Goal: Task Accomplishment & Management: Manage account settings

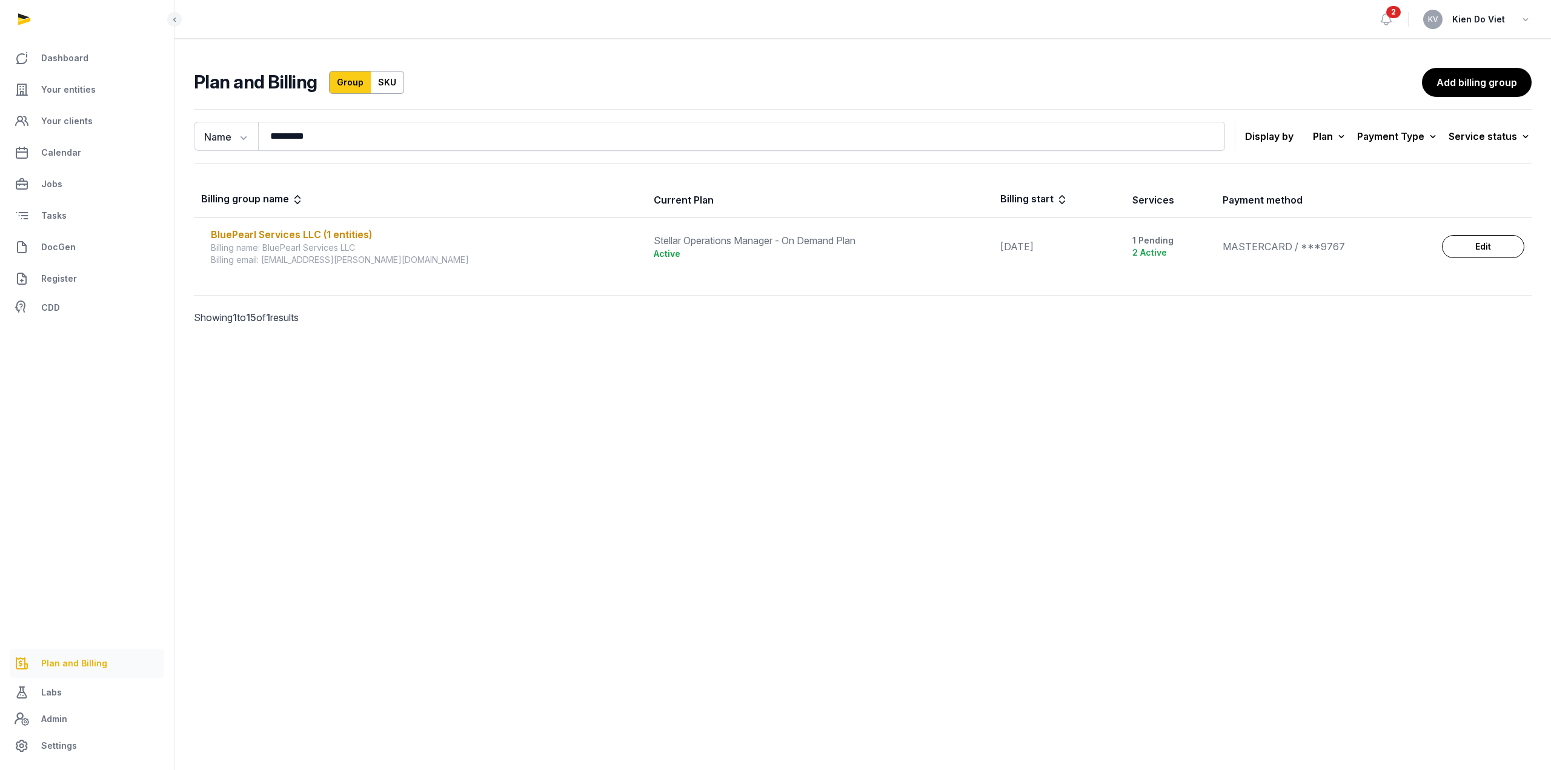
click at [70, 669] on span "Plan and Billing" at bounding box center [74, 663] width 66 height 15
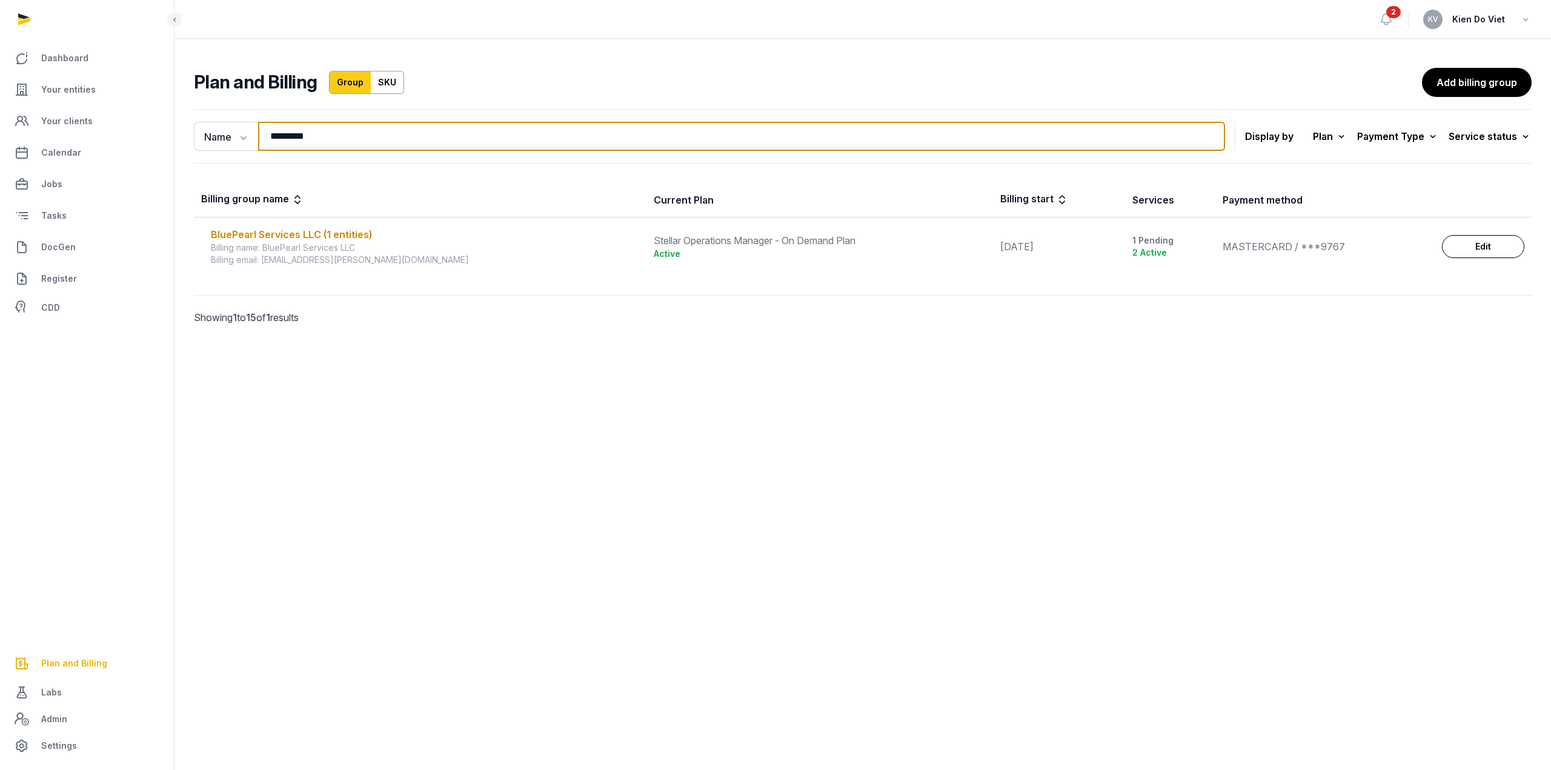
click at [378, 133] on input "*********" at bounding box center [741, 136] width 967 height 29
type input "******"
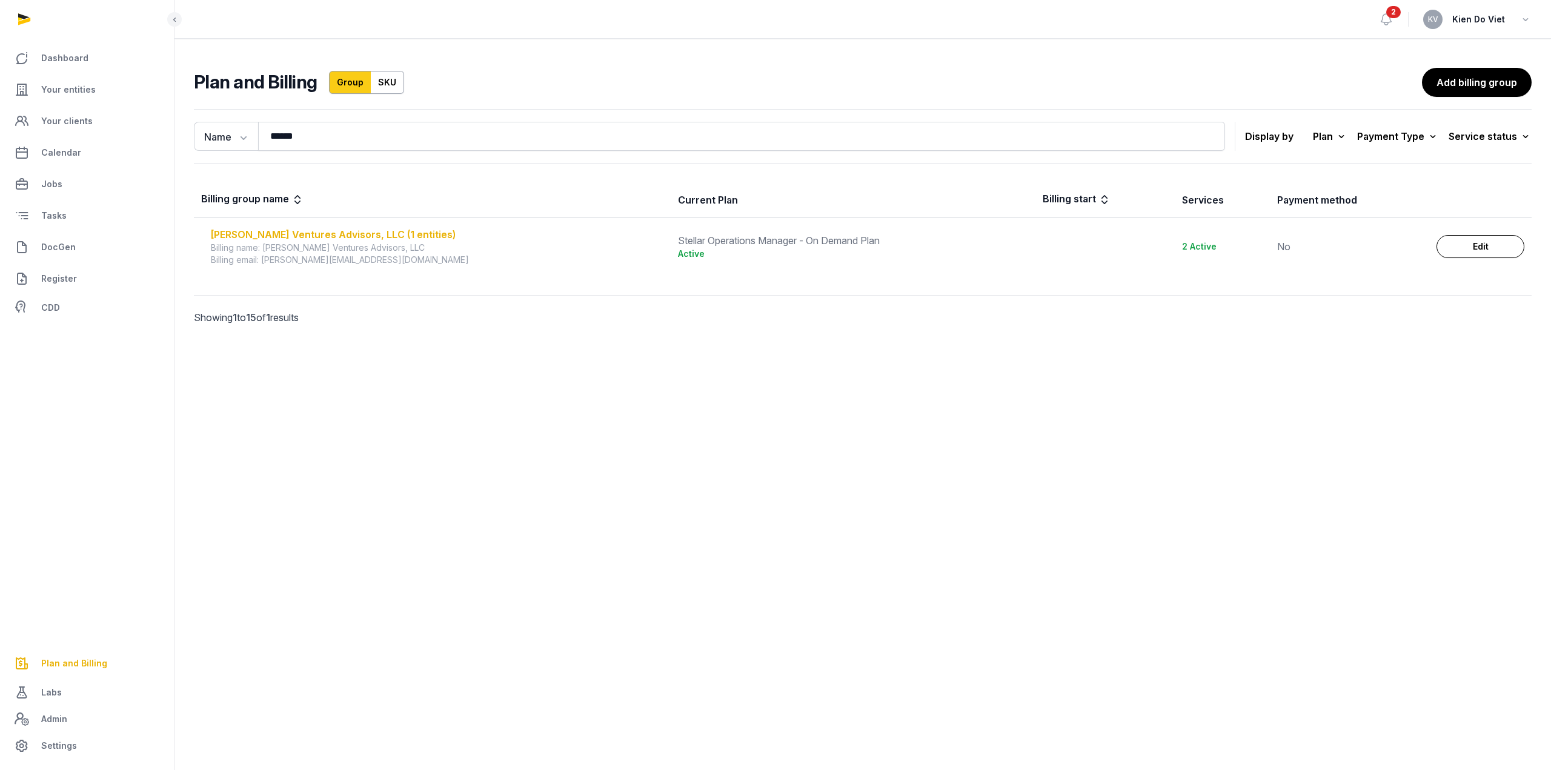
click at [326, 239] on div "[PERSON_NAME] Ventures Advisors, LLC (1 entities)" at bounding box center [437, 234] width 453 height 15
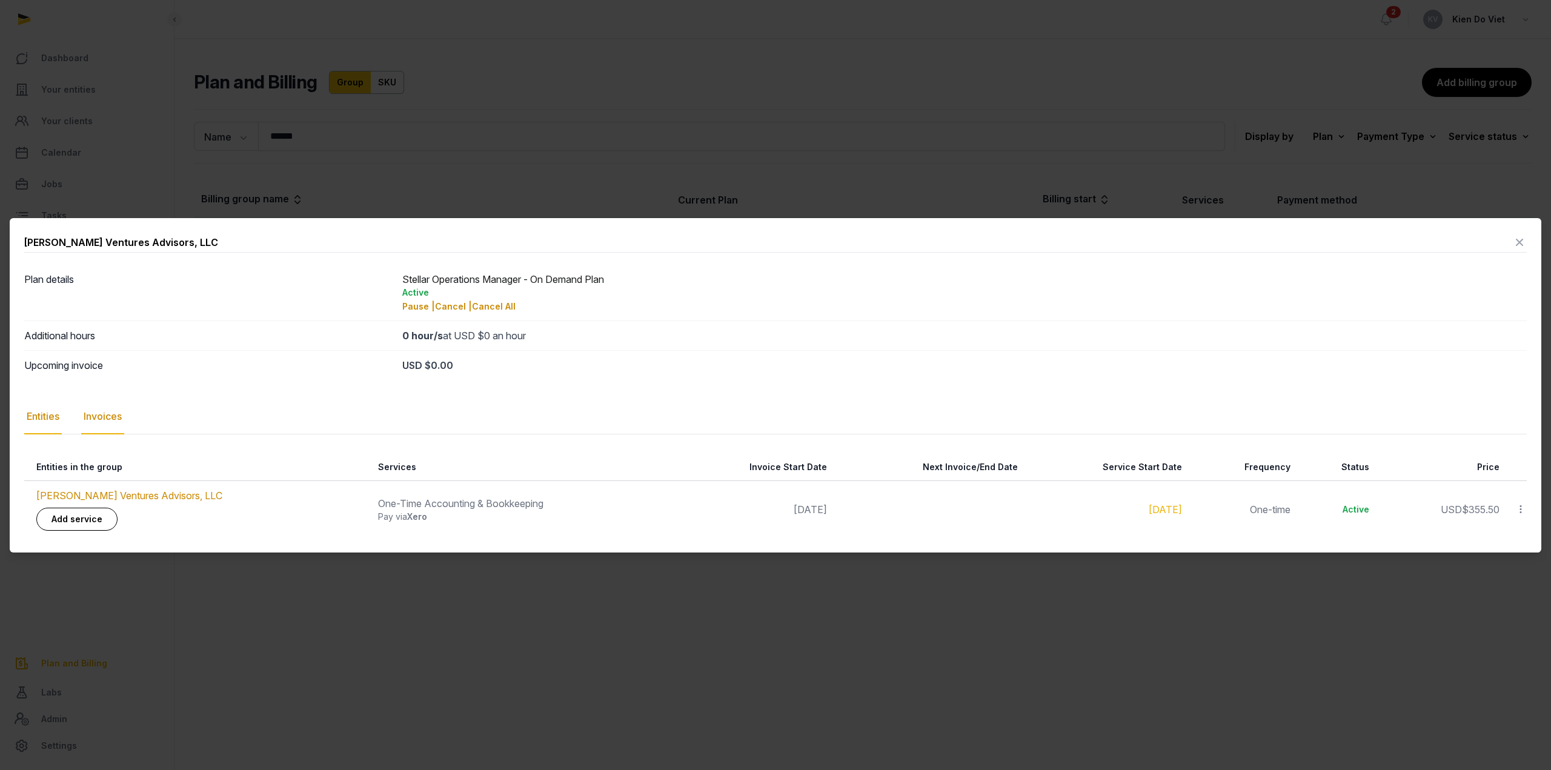
click at [116, 419] on div "Invoices" at bounding box center [102, 416] width 43 height 35
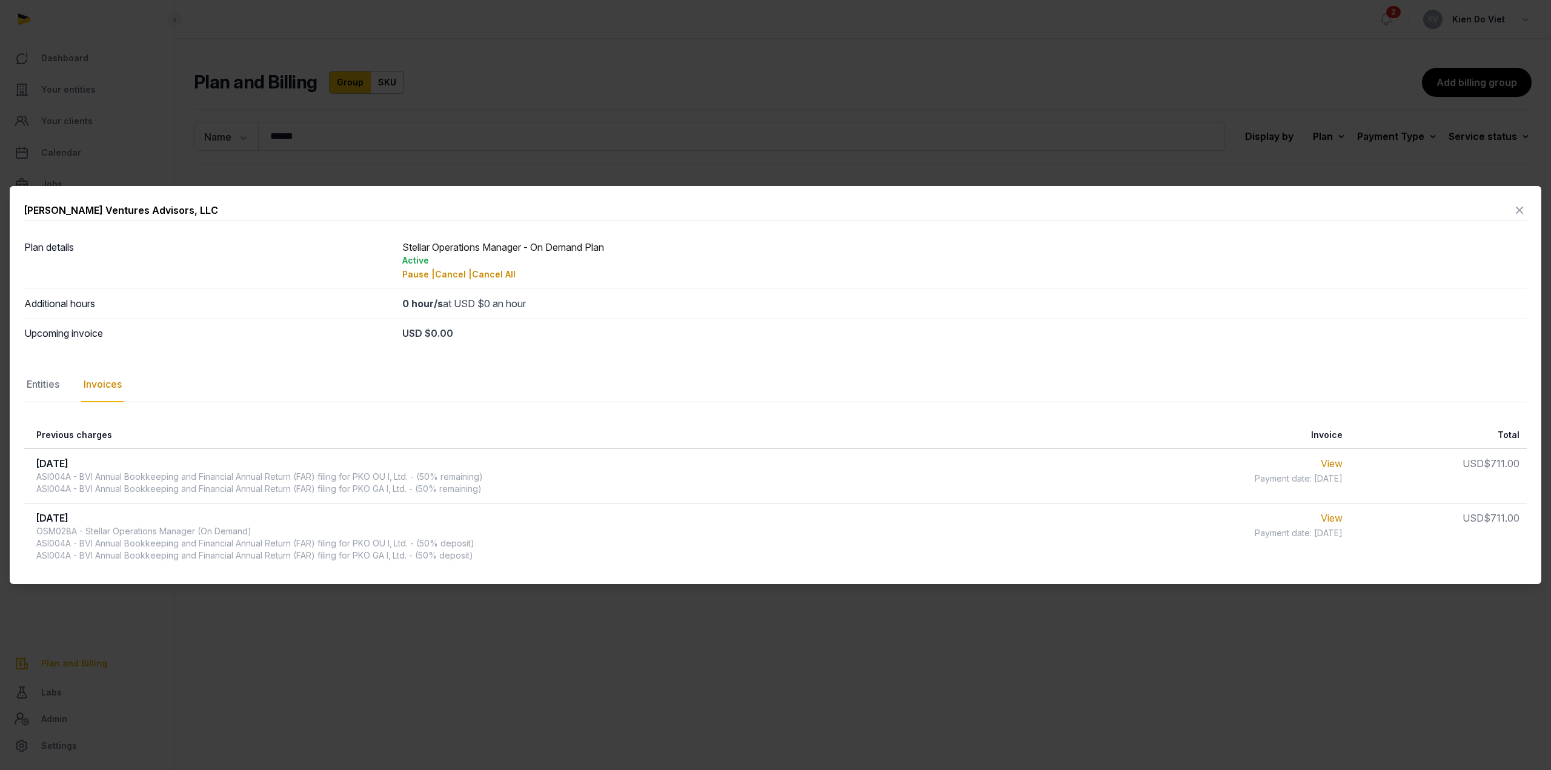
click at [58, 544] on div "OSM028A - Stellar Operations Manager (On Demand) ASI004A - BVI Annual Bookkeepi…" at bounding box center [255, 543] width 438 height 36
click at [52, 544] on div "OSM028A - Stellar Operations Manager (On Demand) ASI004A - BVI Annual Bookkeepi…" at bounding box center [255, 543] width 438 height 36
copy div "ASI004A"
click at [372, 158] on div at bounding box center [775, 385] width 1551 height 770
click at [626, 93] on div at bounding box center [775, 385] width 1551 height 770
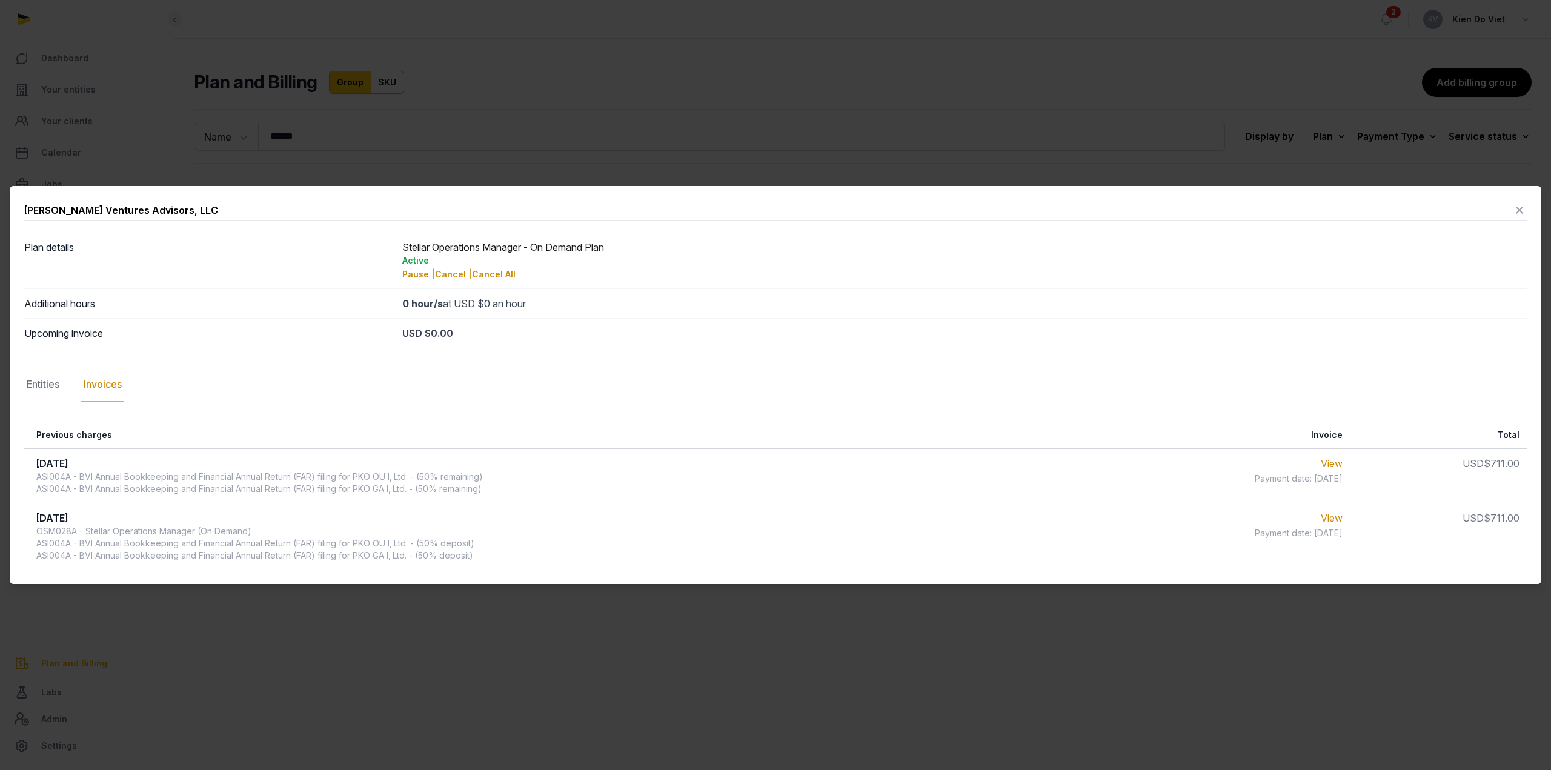
click at [1519, 210] on icon at bounding box center [1519, 210] width 15 height 19
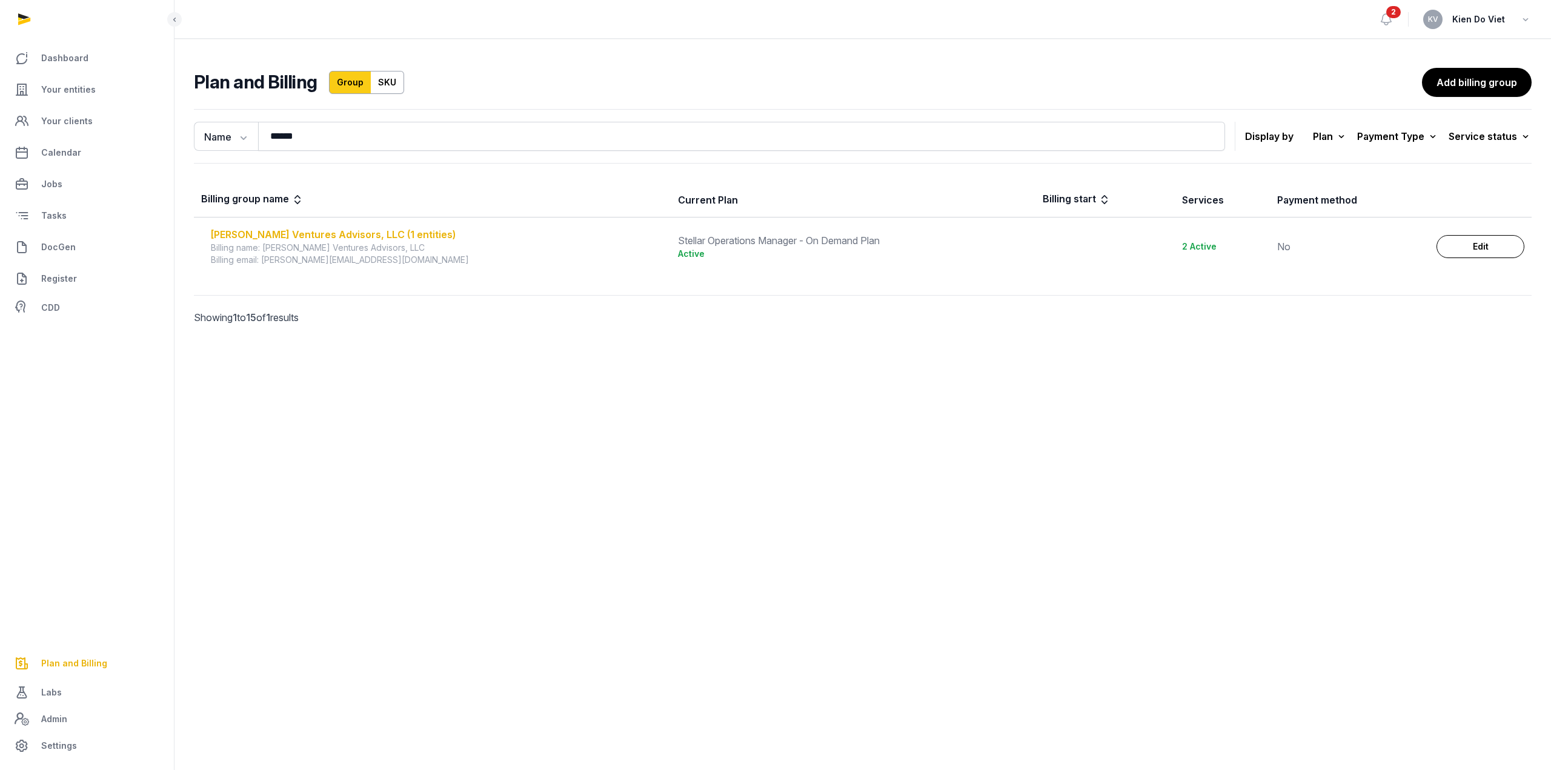
click at [364, 238] on div "[PERSON_NAME] Ventures Advisors, LLC (1 entities)" at bounding box center [437, 234] width 453 height 15
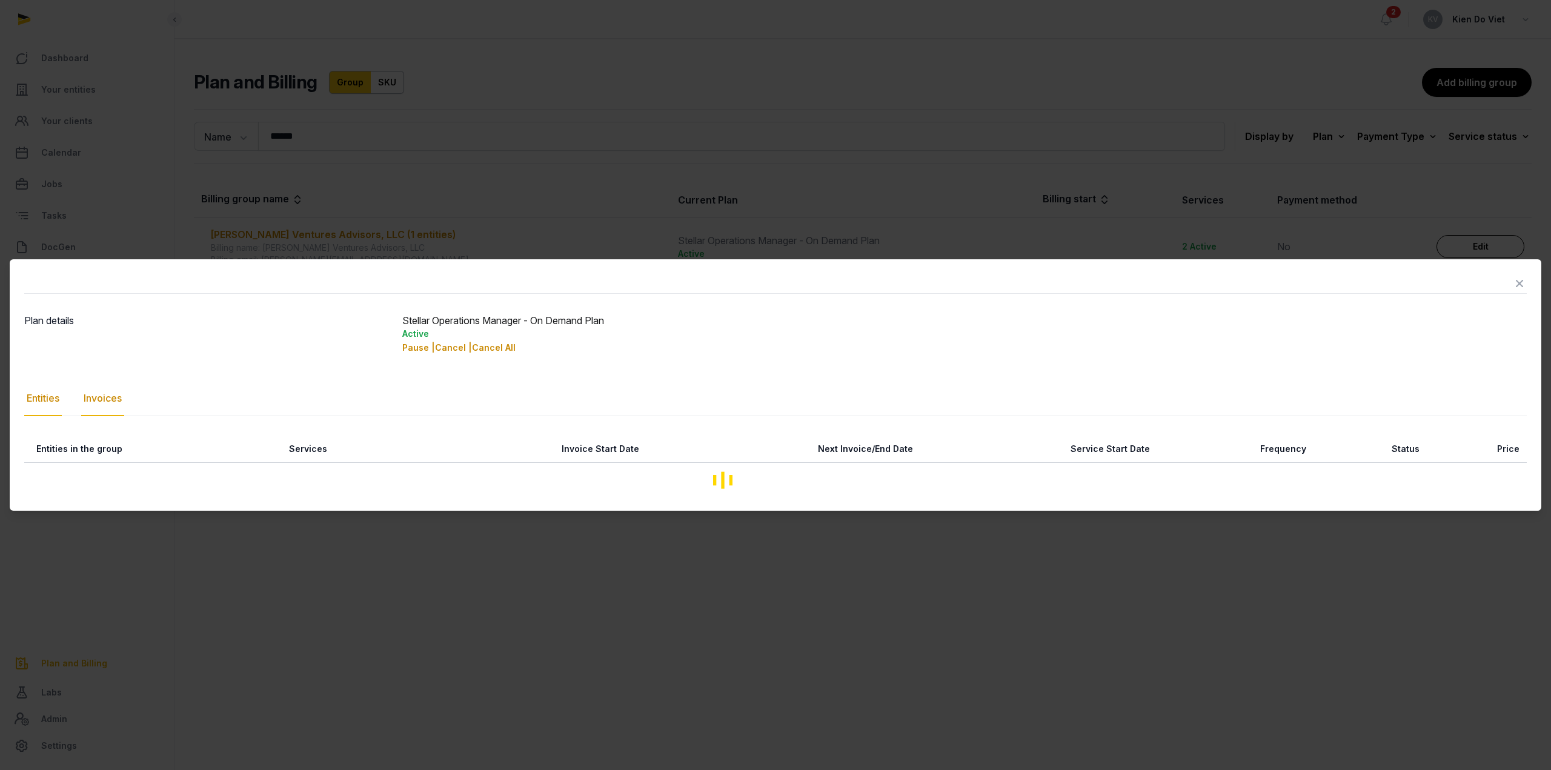
click at [100, 400] on div "Invoices" at bounding box center [102, 398] width 43 height 35
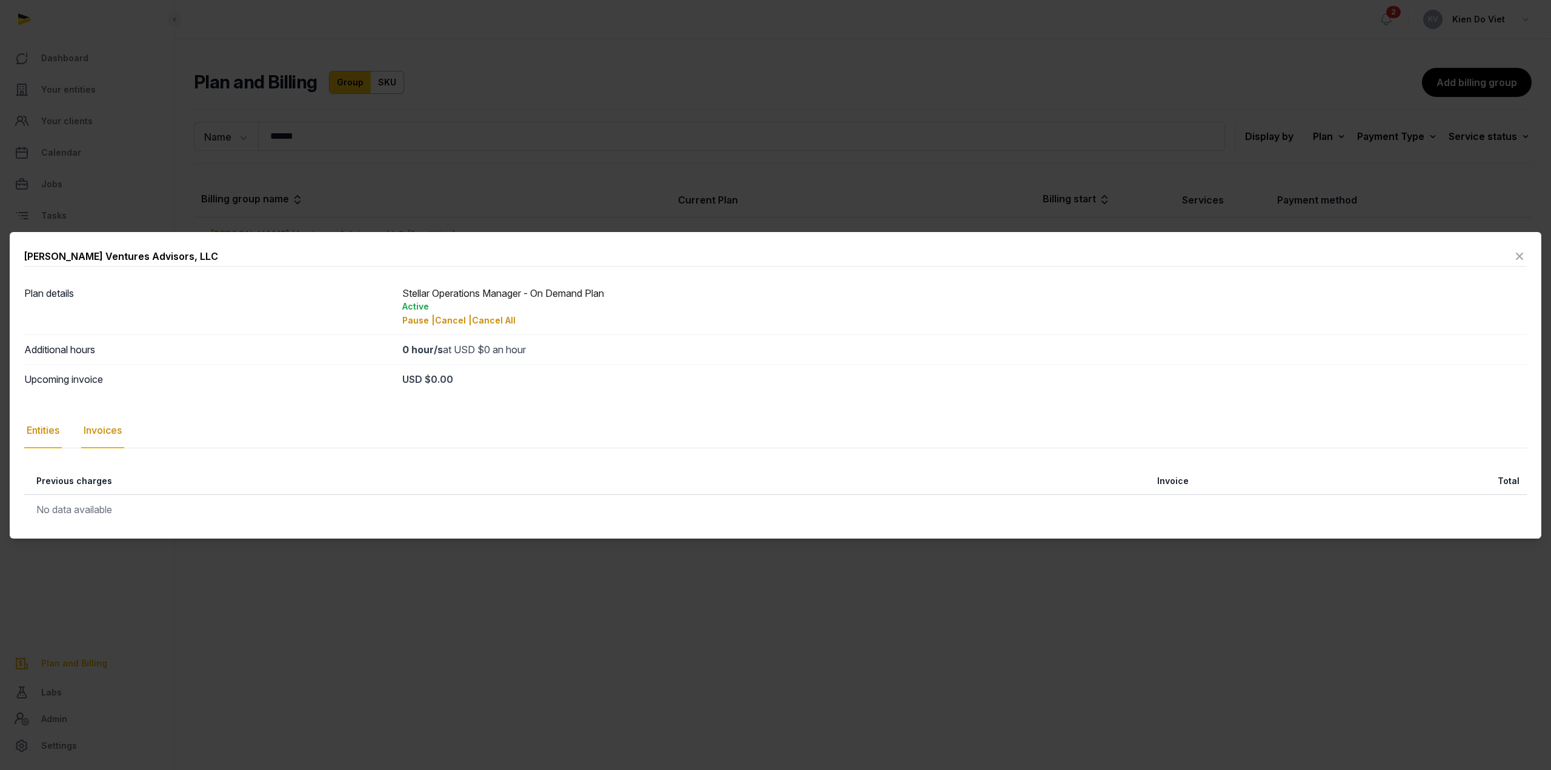
click at [48, 430] on div "Entities" at bounding box center [43, 430] width 38 height 35
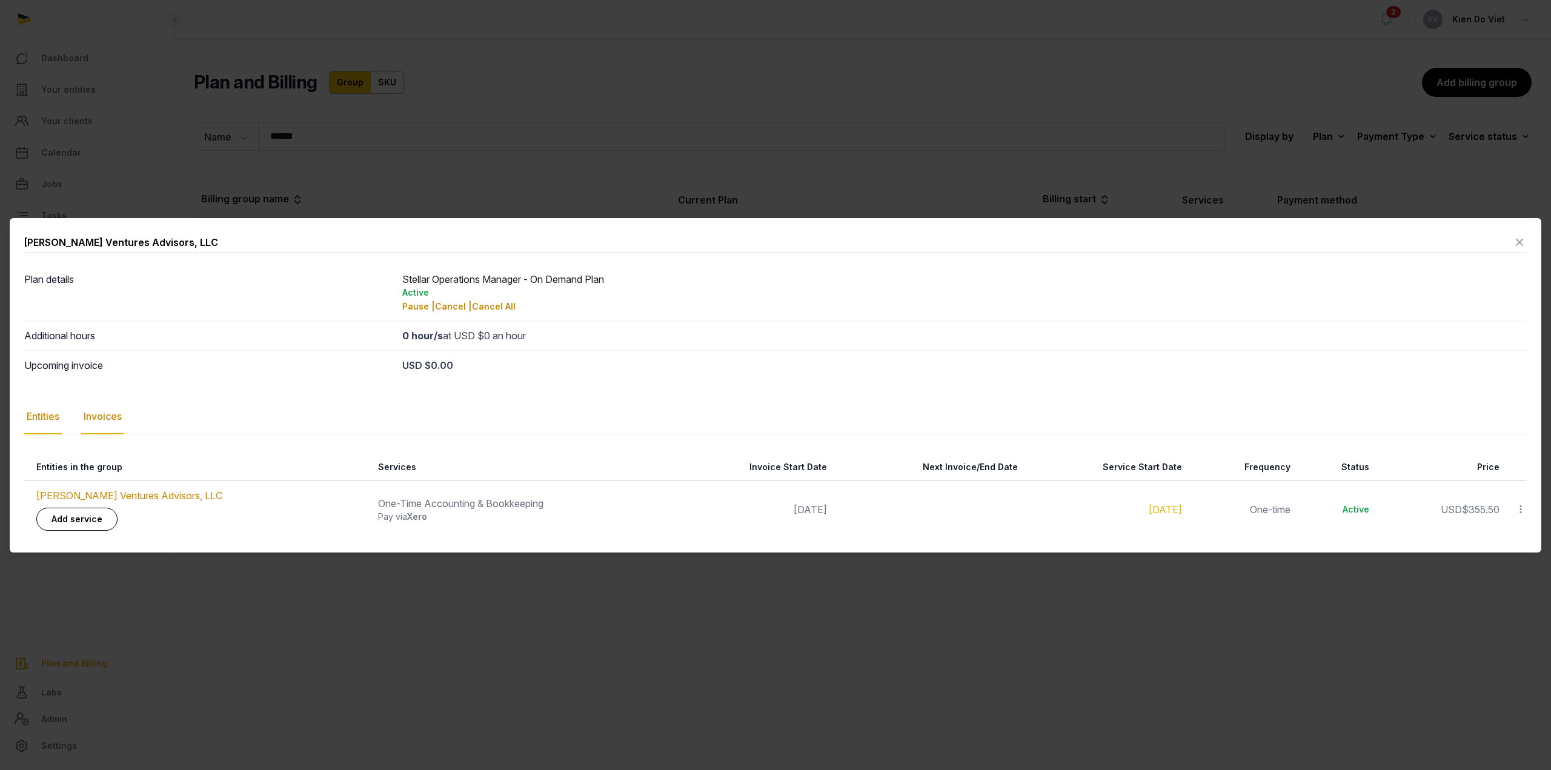
click at [108, 423] on div "Invoices" at bounding box center [102, 416] width 43 height 35
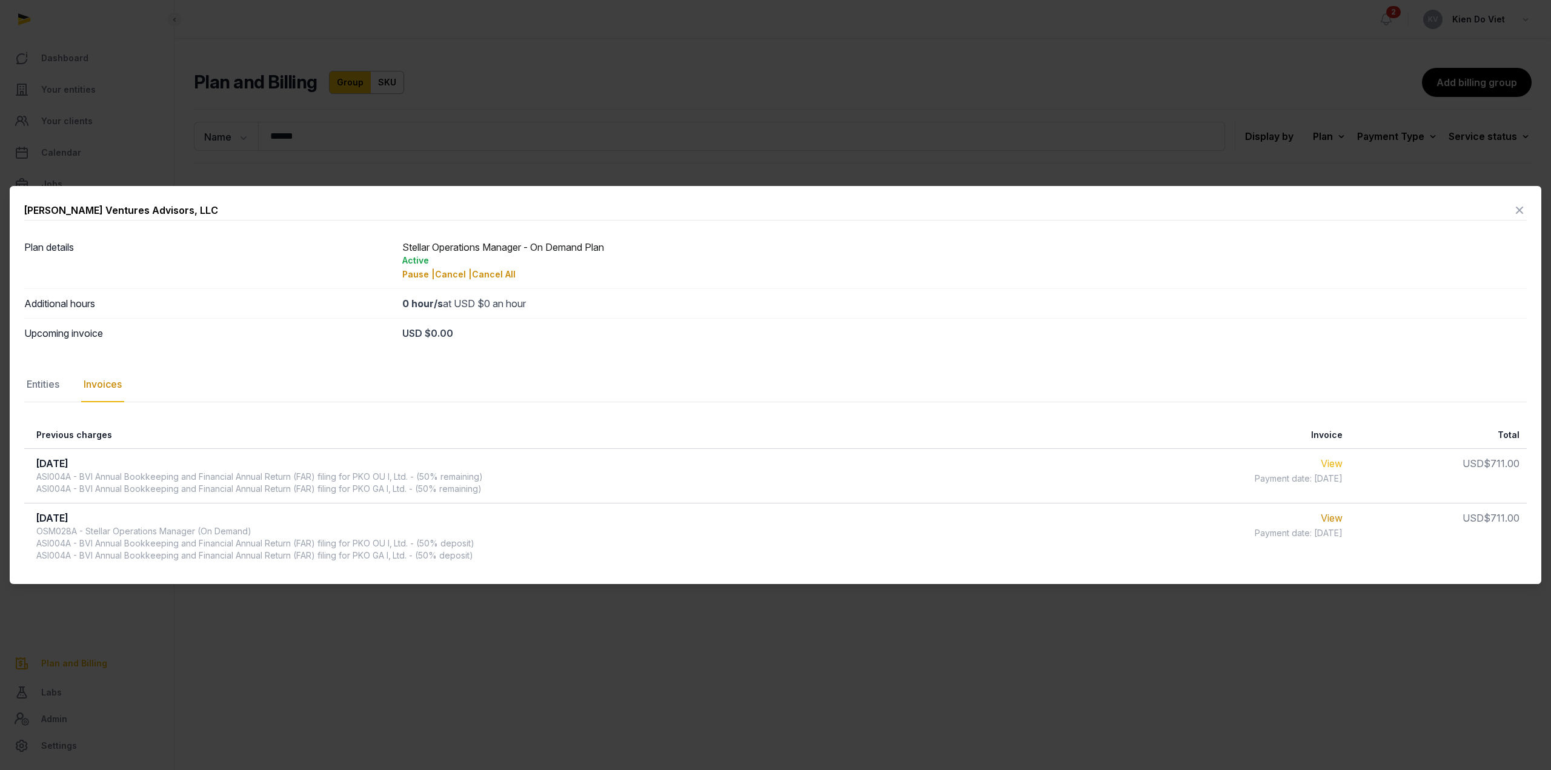
click at [1330, 464] on link "View" at bounding box center [1332, 463] width 22 height 12
